Goal: Task Accomplishment & Management: Manage account settings

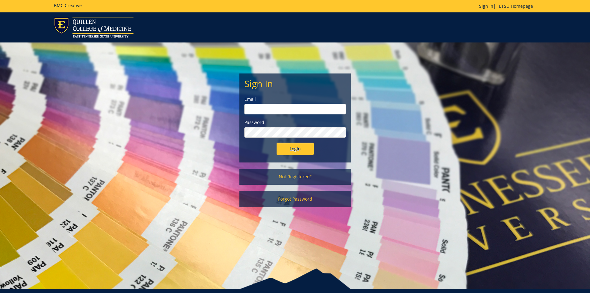
type input "lucasrf@etsu.edu"
click at [300, 147] on input "Login" at bounding box center [295, 149] width 37 height 12
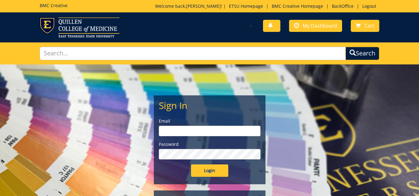
type input "[EMAIL_ADDRESS][DOMAIN_NAME]"
click at [207, 173] on input "Login" at bounding box center [209, 170] width 37 height 12
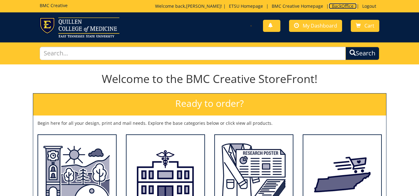
click at [341, 5] on link "BackOffice" at bounding box center [342, 6] width 28 height 6
